Goal: Task Accomplishment & Management: Manage account settings

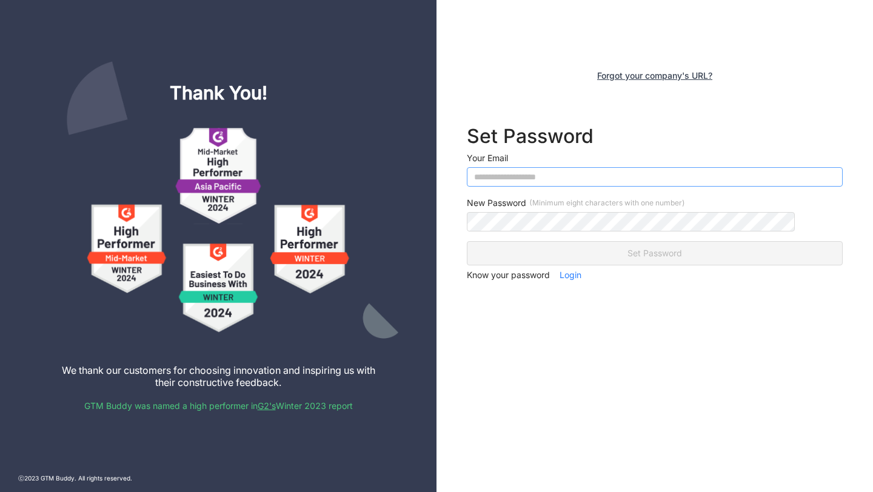
click at [572, 177] on input "email" at bounding box center [655, 176] width 376 height 19
type input "**********"
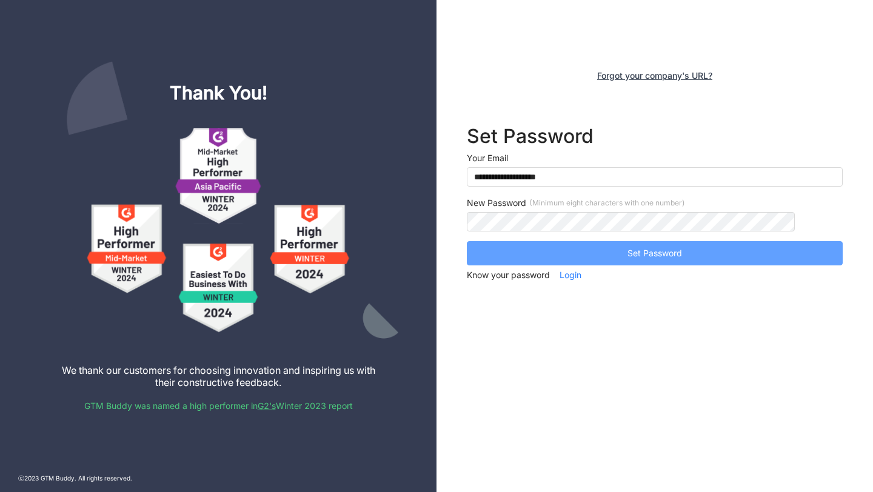
click at [629, 256] on span "Set Password" at bounding box center [655, 253] width 55 height 13
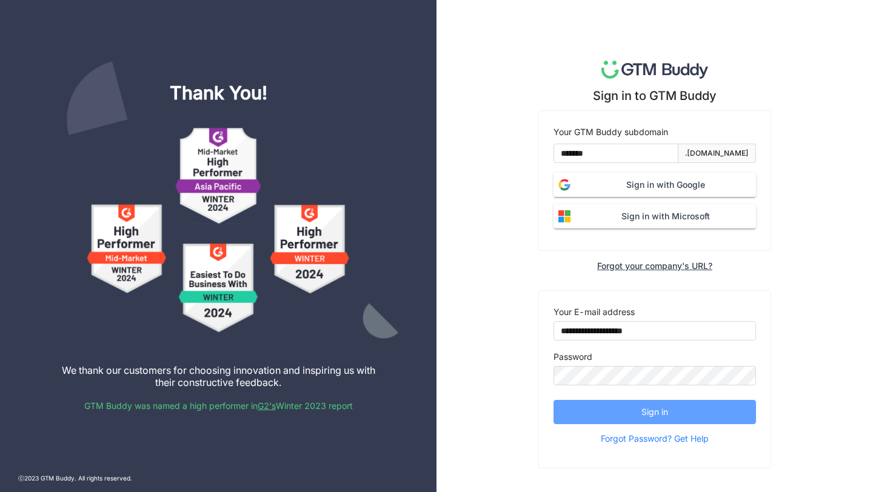
click at [654, 416] on span "Sign in" at bounding box center [655, 412] width 27 height 13
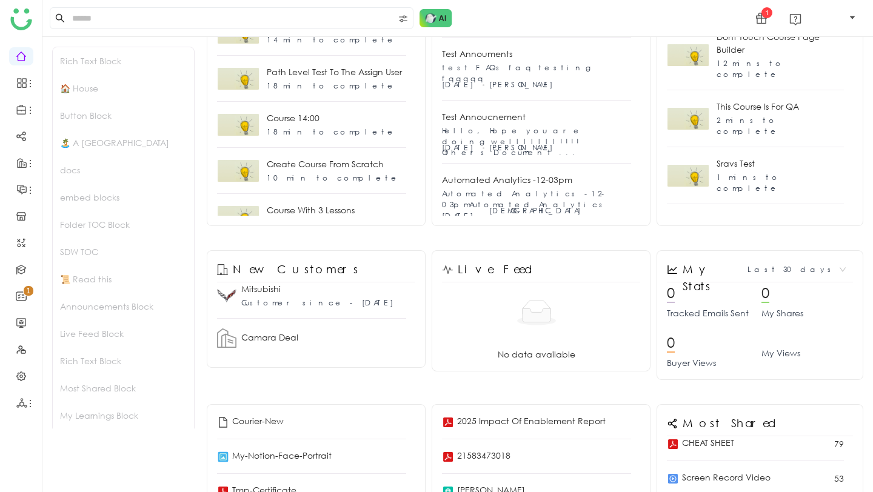
scroll to position [5149, 0]
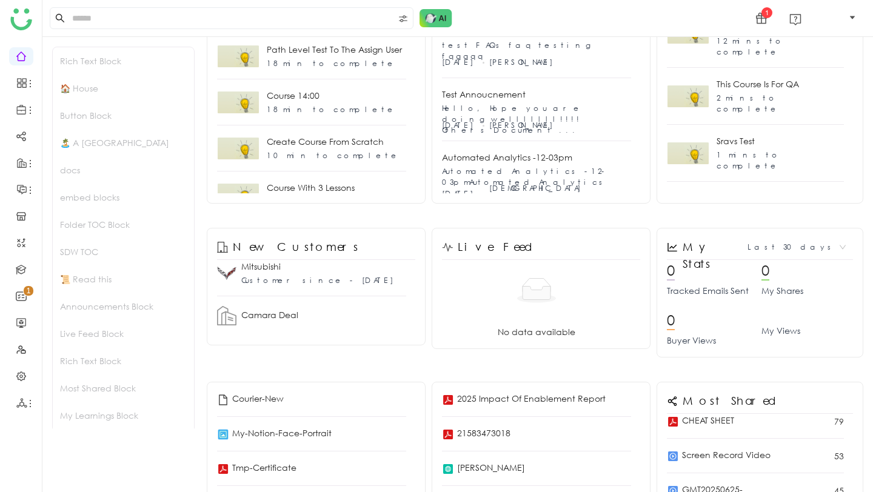
click at [16, 16] on img at bounding box center [21, 19] width 22 height 22
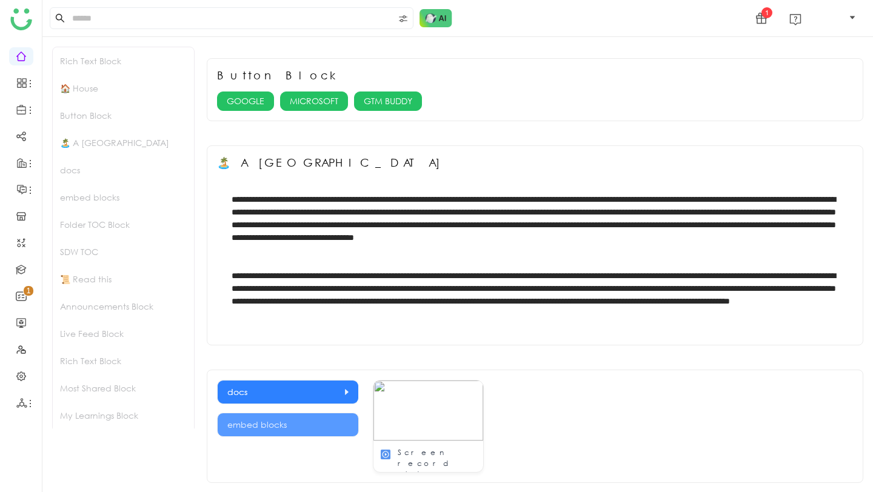
scroll to position [0, 0]
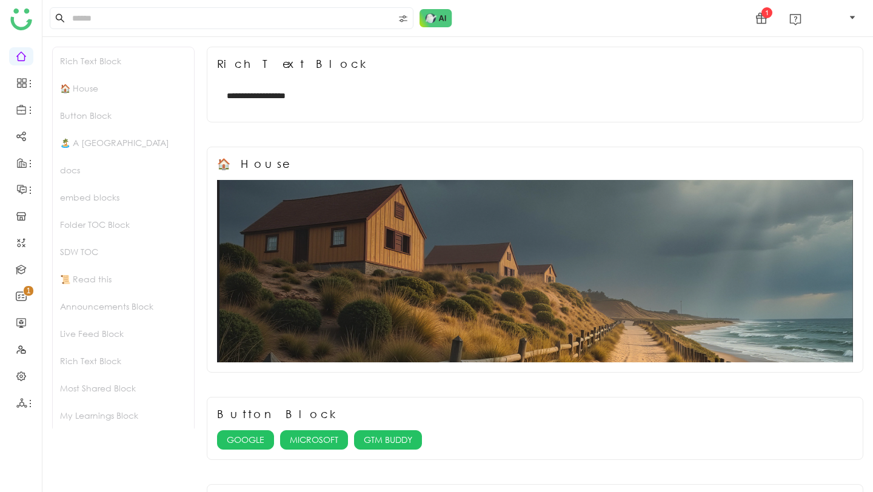
click at [19, 26] on img at bounding box center [21, 19] width 22 height 22
